Goal: Information Seeking & Learning: Learn about a topic

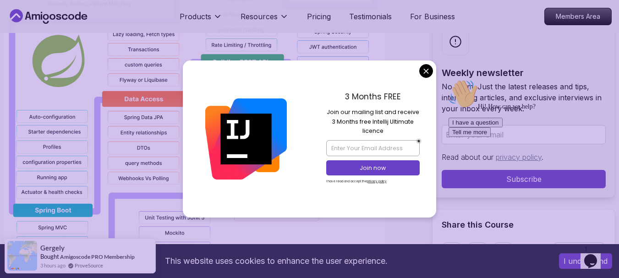
scroll to position [856, 0]
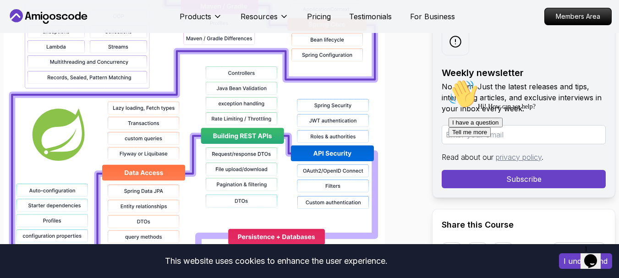
scroll to position [782, 0]
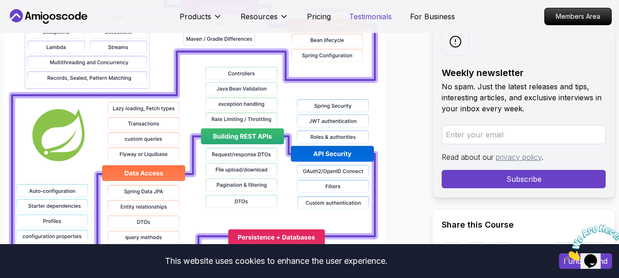
click at [360, 15] on p "Testimonials" at bounding box center [370, 16] width 43 height 11
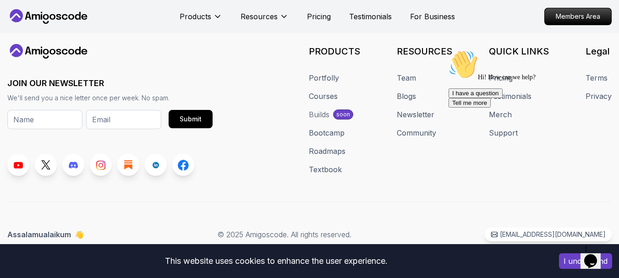
scroll to position [1747, 0]
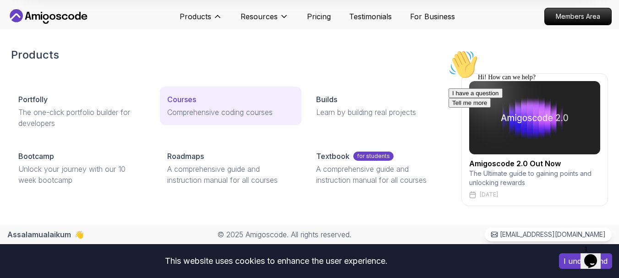
click at [188, 102] on p "Courses" at bounding box center [181, 99] width 29 height 11
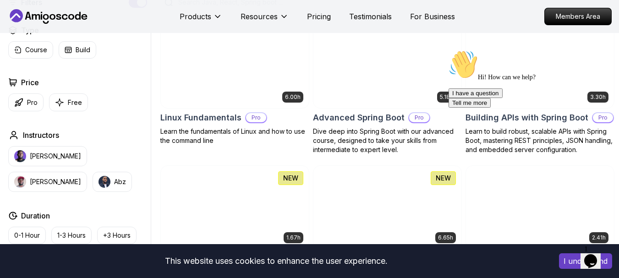
scroll to position [261, 0]
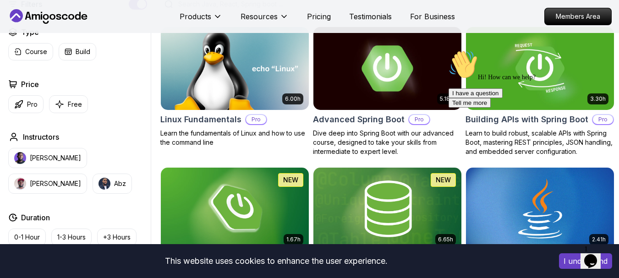
click at [394, 71] on img at bounding box center [387, 68] width 155 height 87
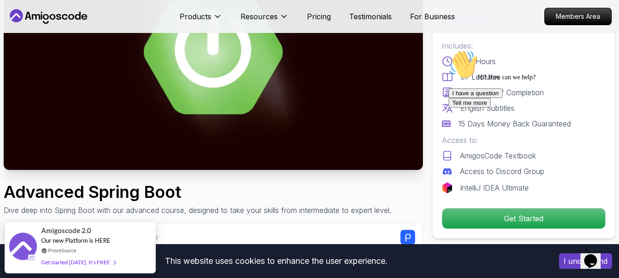
scroll to position [121, 0]
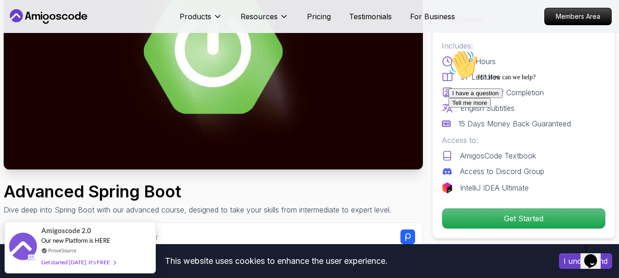
click at [477, 108] on div "I have a question Tell me more" at bounding box center [531, 97] width 165 height 19
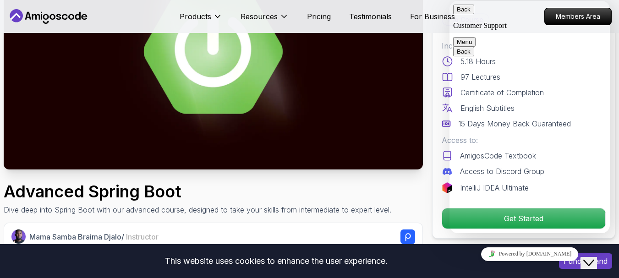
click at [465, 14] on button "Back" at bounding box center [463, 10] width 21 height 10
click at [282, 102] on img at bounding box center [213, 52] width 419 height 236
click at [594, 263] on button "Close Chat This icon closes the chat window." at bounding box center [589, 263] width 16 height 12
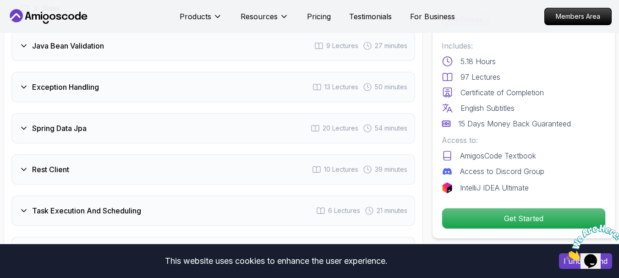
scroll to position [1554, 0]
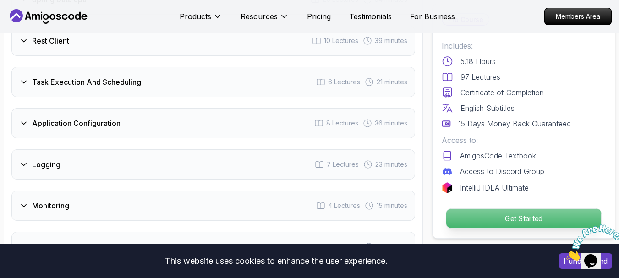
click at [514, 222] on p "Get Started" at bounding box center [523, 218] width 155 height 19
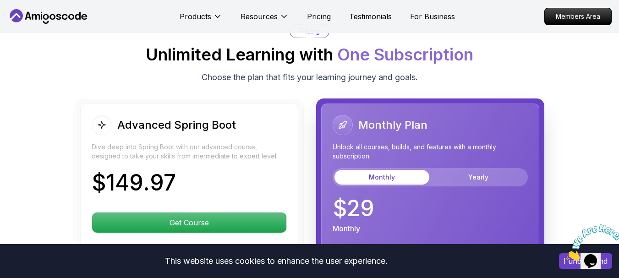
scroll to position [2047, 0]
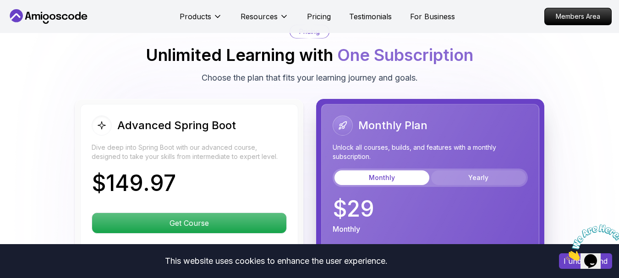
click at [485, 170] on button "Yearly" at bounding box center [478, 177] width 95 height 15
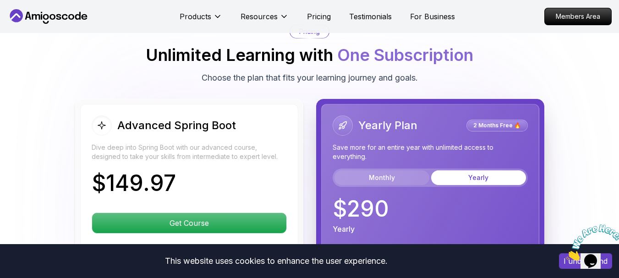
click at [388, 171] on button "Monthly" at bounding box center [382, 177] width 95 height 15
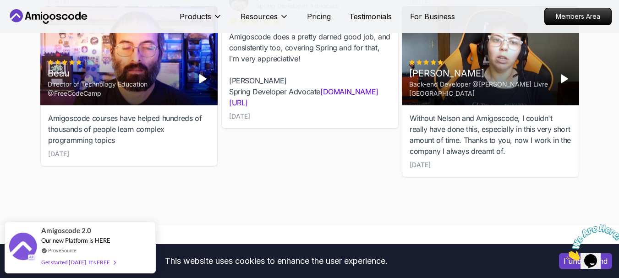
scroll to position [3235, 0]
click at [13, 14] on icon at bounding box center [16, 15] width 13 height 13
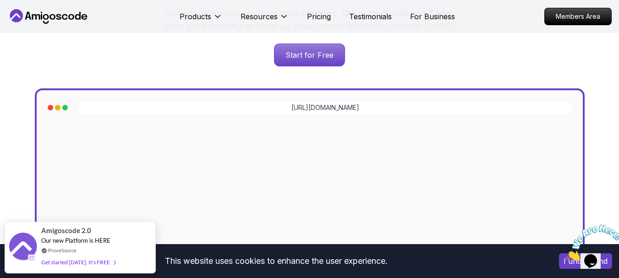
scroll to position [206, 0]
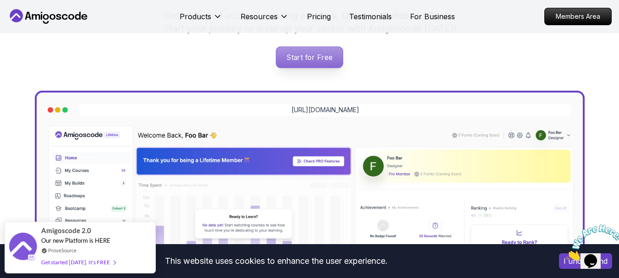
click at [317, 58] on p "Start for Free" at bounding box center [309, 57] width 66 height 21
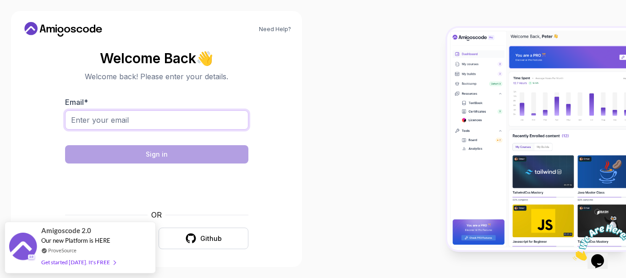
click at [81, 126] on input "Email *" at bounding box center [156, 119] width 183 height 19
type input "[EMAIL_ADDRESS][DOMAIN_NAME]"
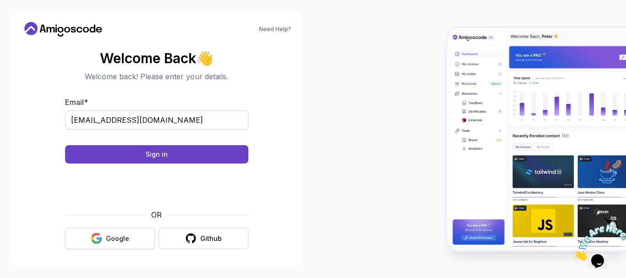
click at [102, 234] on icon "button" at bounding box center [96, 238] width 11 height 11
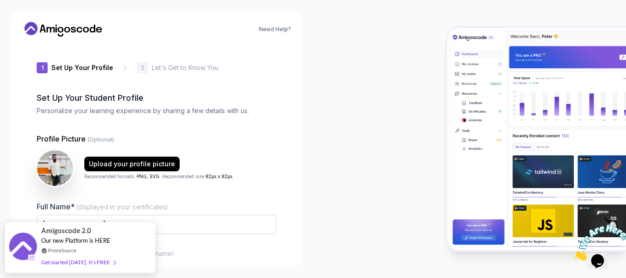
type input "briskmongoose73f3b"
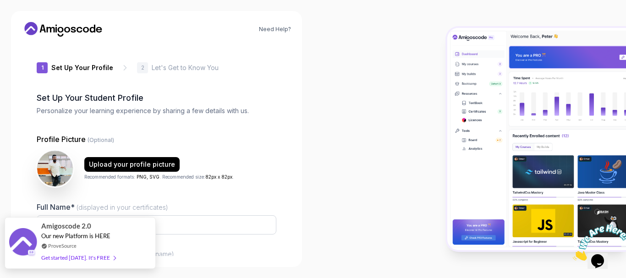
click at [88, 261] on div "Get started [DATE]. It's FREE" at bounding box center [78, 258] width 74 height 11
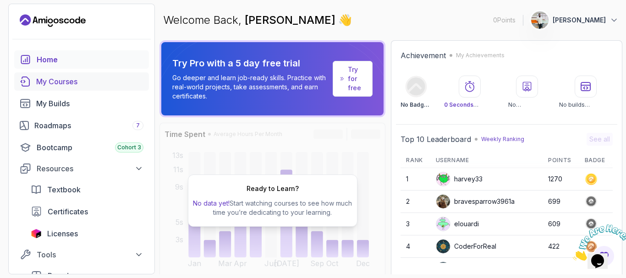
click at [50, 82] on div "My Courses" at bounding box center [89, 81] width 107 height 11
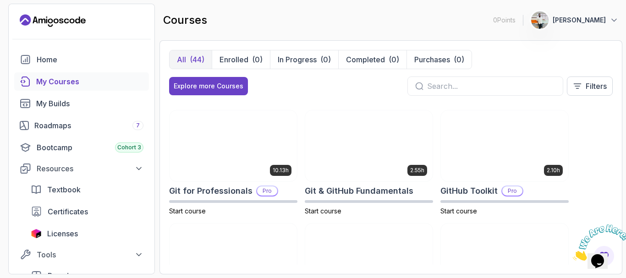
scroll to position [333, 0]
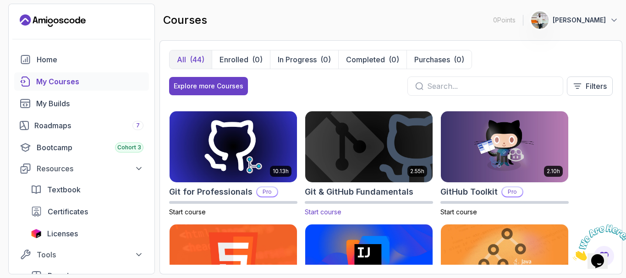
click at [360, 165] on img at bounding box center [369, 147] width 134 height 75
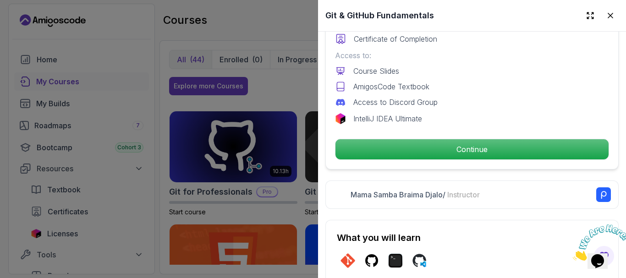
scroll to position [288, 0]
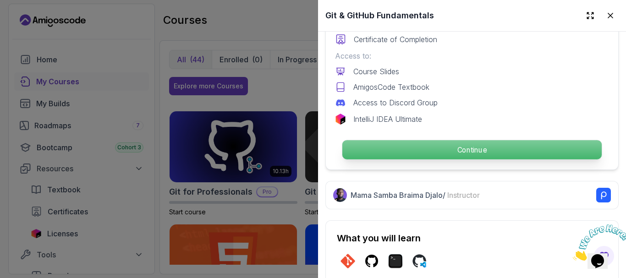
click at [430, 148] on p "Continue" at bounding box center [471, 149] width 259 height 19
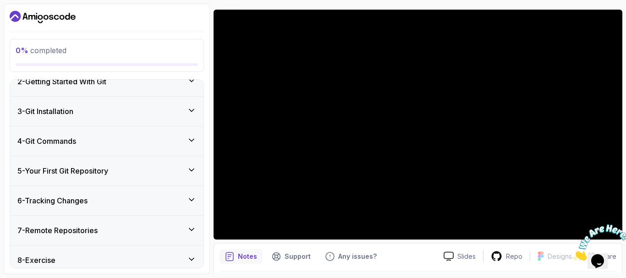
scroll to position [159, 0]
click at [93, 142] on div "4 - Git Commands" at bounding box center [106, 140] width 179 height 11
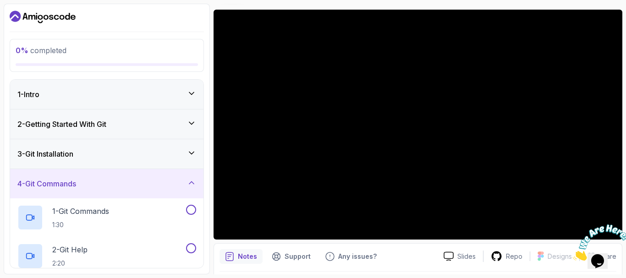
scroll to position [101, 0]
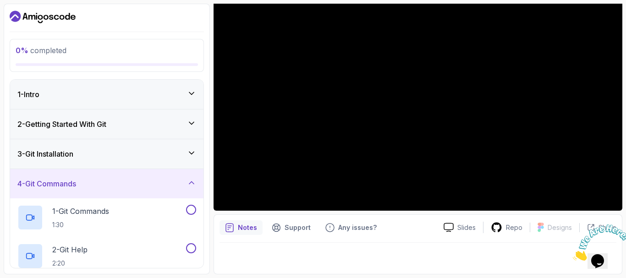
click at [238, 237] on div "Notes Support Any issues? Slides Repo Designs Design not available Share" at bounding box center [418, 244] width 409 height 60
click at [460, 240] on div "Notes Support Any issues? Slides Repo Designs Design not available Share" at bounding box center [418, 244] width 409 height 60
click at [103, 121] on h3 "2 - Getting Started With Git" at bounding box center [61, 124] width 89 height 11
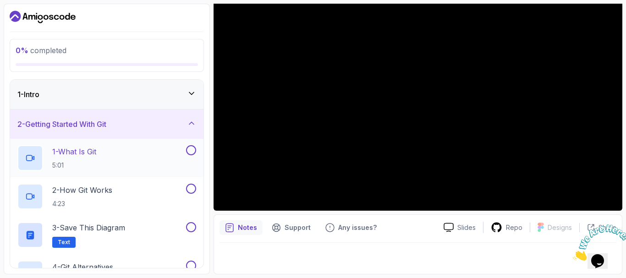
click at [104, 159] on div "1 - What Is Git 5:01" at bounding box center [100, 158] width 167 height 26
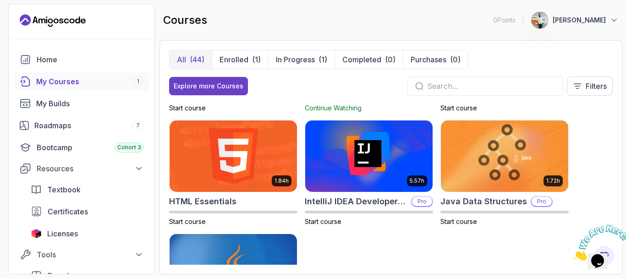
scroll to position [418, 0]
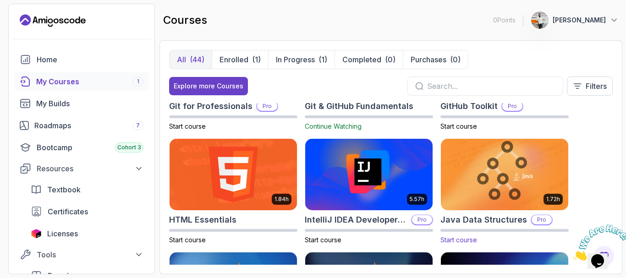
click at [508, 170] on img at bounding box center [505, 174] width 134 height 75
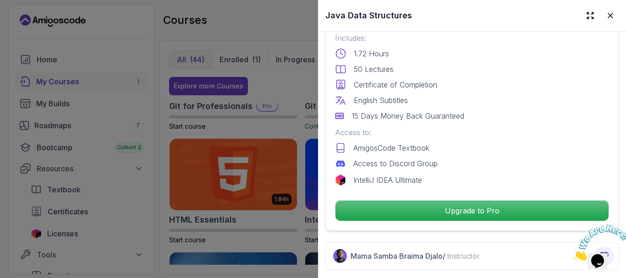
scroll to position [0, 0]
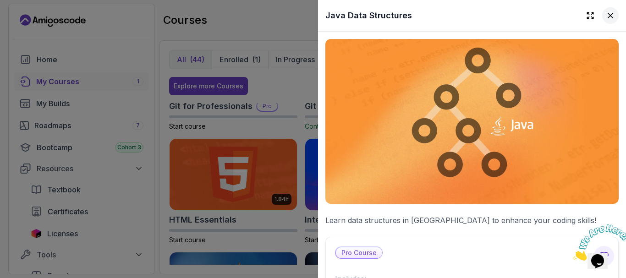
click at [608, 15] on icon at bounding box center [610, 15] width 5 height 5
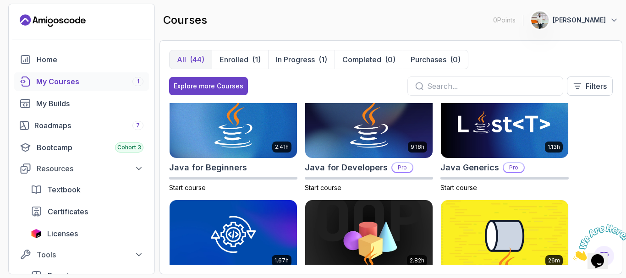
scroll to position [583, 0]
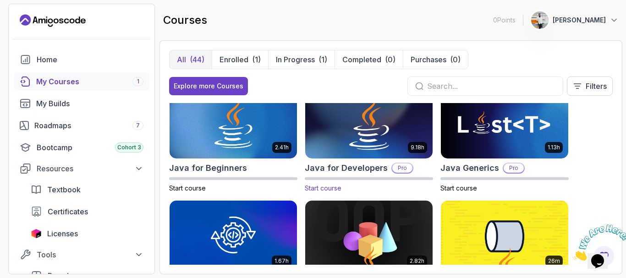
click at [323, 135] on img at bounding box center [369, 123] width 134 height 75
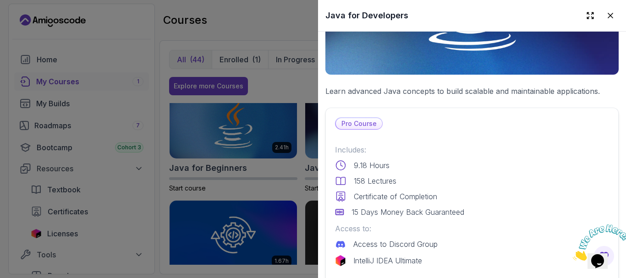
scroll to position [129, 0]
click at [294, 94] on div at bounding box center [313, 139] width 626 height 278
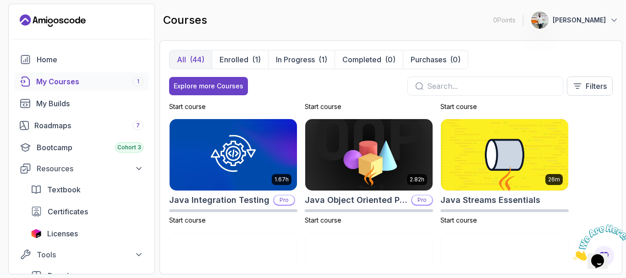
scroll to position [664, 0]
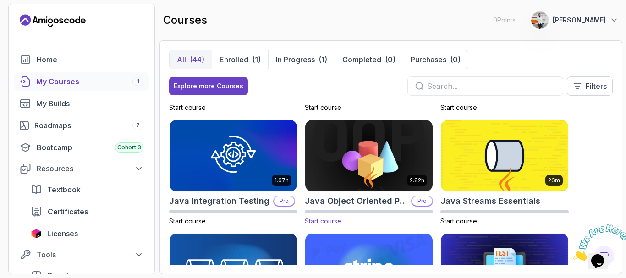
click at [367, 168] on img at bounding box center [369, 155] width 134 height 75
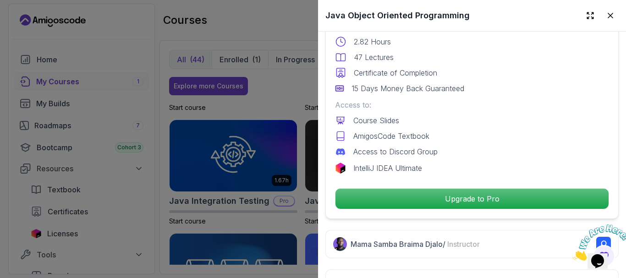
scroll to position [264, 0]
click at [281, 95] on div at bounding box center [313, 139] width 626 height 278
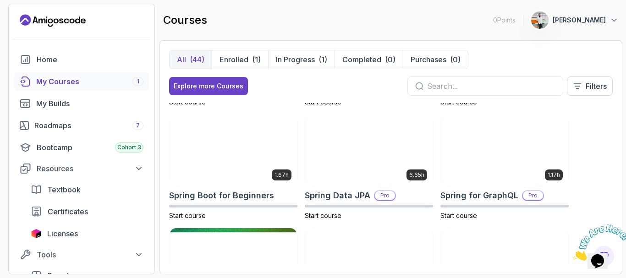
scroll to position [1351, 0]
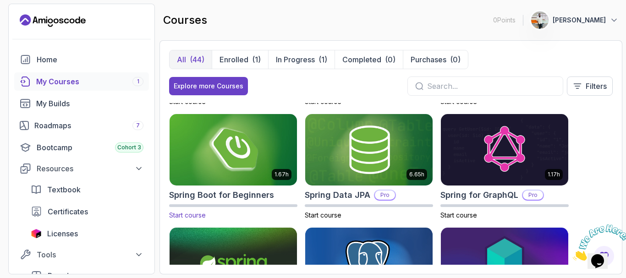
click at [232, 154] on img at bounding box center [233, 149] width 134 height 75
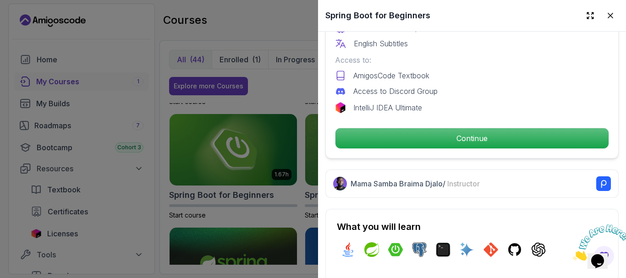
scroll to position [297, 0]
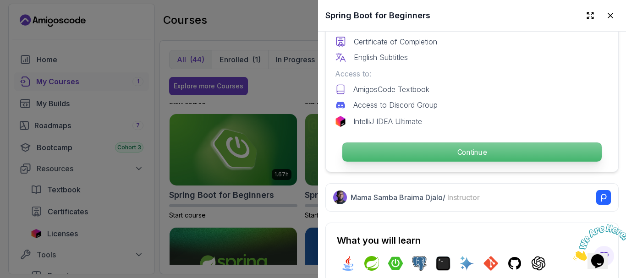
click at [407, 149] on p "Continue" at bounding box center [471, 152] width 259 height 19
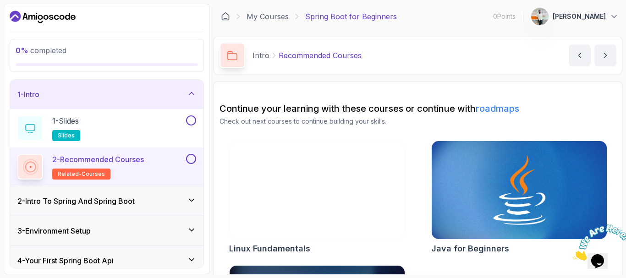
scroll to position [114, 0]
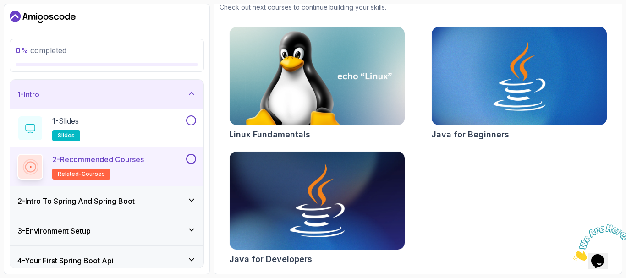
click at [302, 231] on img at bounding box center [317, 200] width 184 height 103
click at [151, 136] on div "1 - Slides slides" at bounding box center [100, 128] width 167 height 26
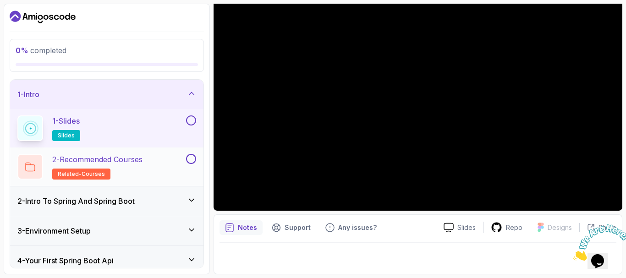
click at [141, 159] on p "2 - Recommended Courses" at bounding box center [97, 159] width 90 height 11
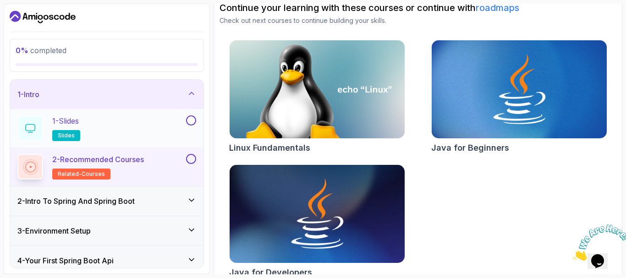
click at [179, 116] on div "1 - Slides slides" at bounding box center [100, 128] width 167 height 26
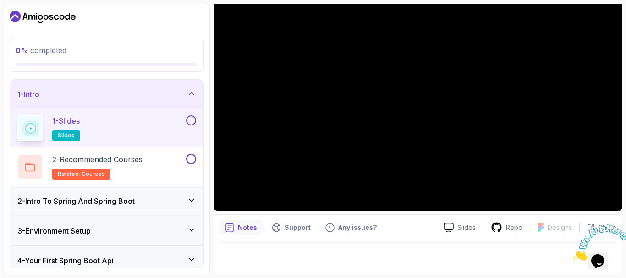
click at [122, 201] on h3 "2 - Intro To Spring And Spring Boot" at bounding box center [75, 201] width 117 height 11
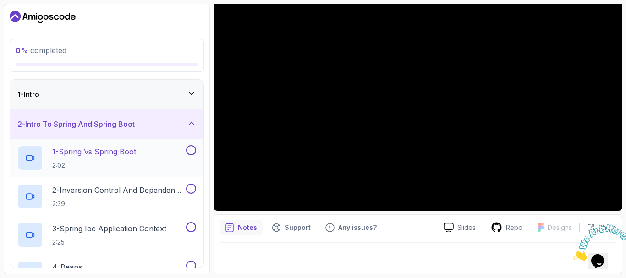
click at [152, 150] on div "1 - Spring Vs Spring Boot 2:02" at bounding box center [100, 158] width 167 height 26
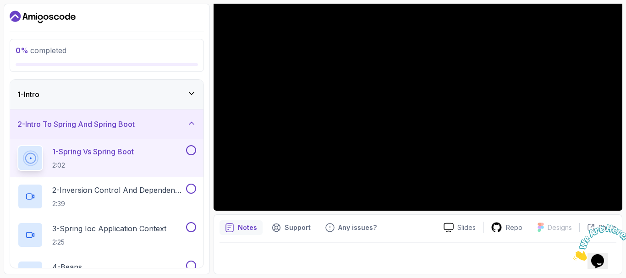
click at [17, 145] on button "1 - Spring Vs Spring Boot 2:02" at bounding box center [106, 158] width 179 height 26
